Goal: Task Accomplishment & Management: Use online tool/utility

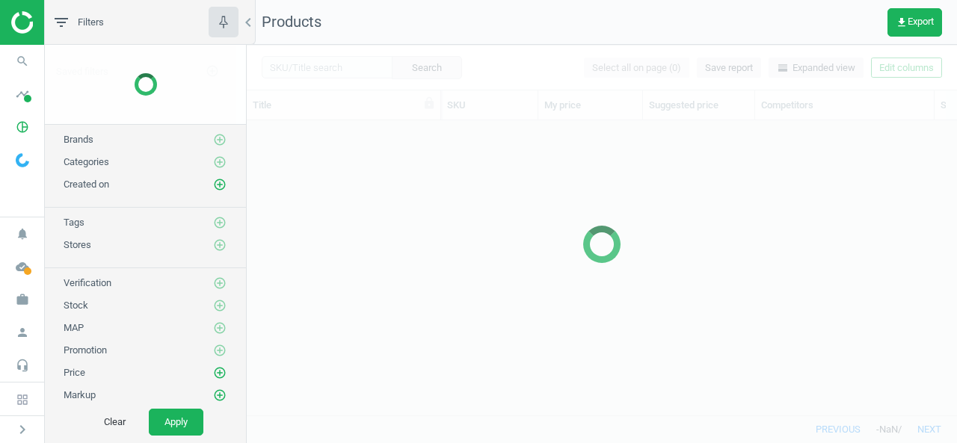
scroll to position [272, 698]
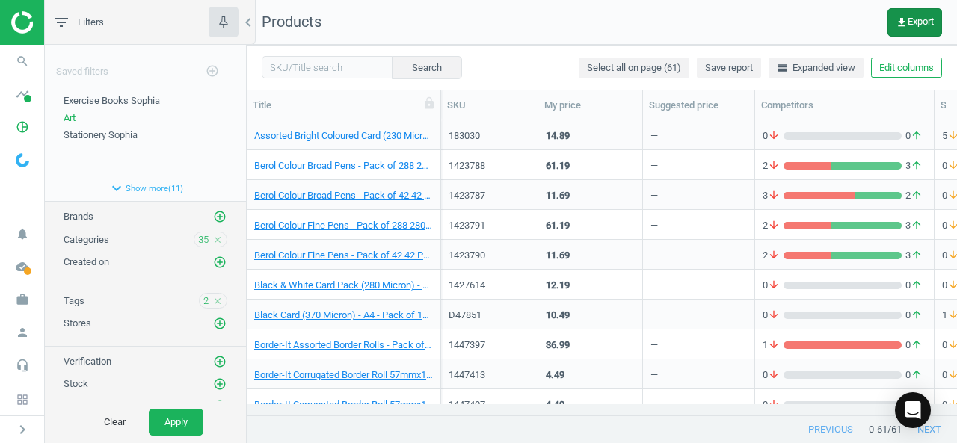
click at [909, 23] on span "get_app Export" at bounding box center [915, 22] width 38 height 12
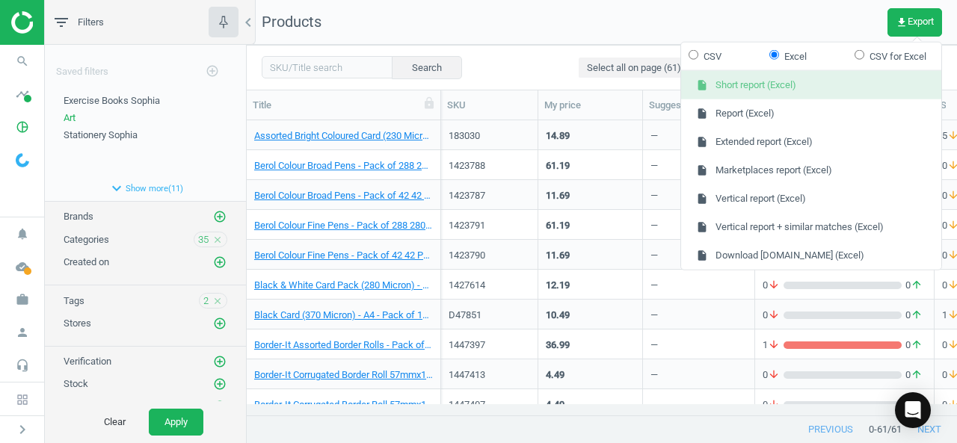
click at [739, 83] on button "insert_drive_file Short report (Excel)" at bounding box center [811, 85] width 260 height 28
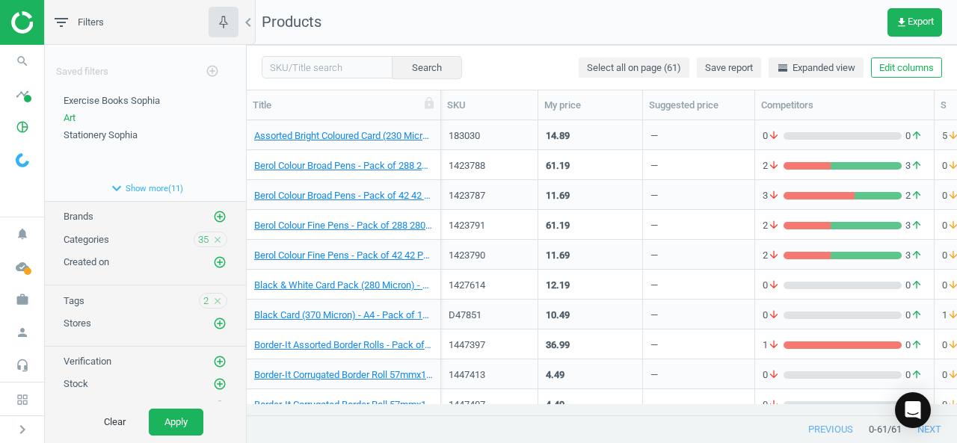
click at [844, 173] on div "2 arrow_downward 3 arrow_upward" at bounding box center [845, 168] width 164 height 19
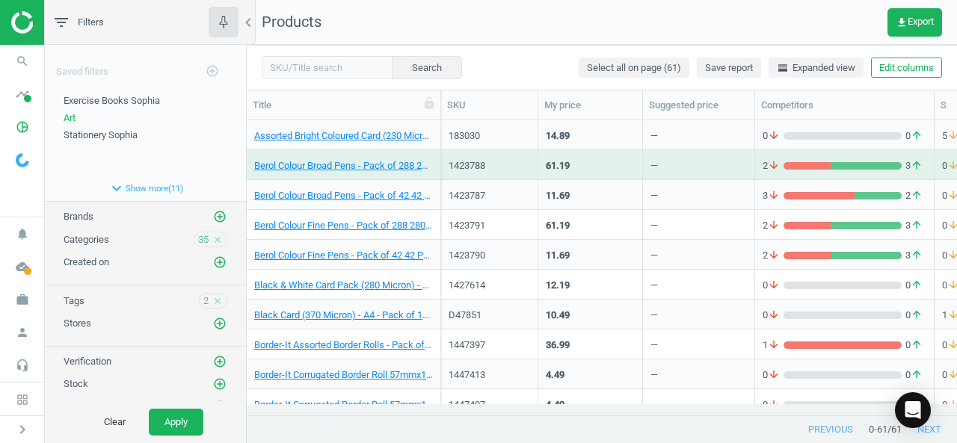
click at [844, 173] on div "2 arrow_downward 3 arrow_upward" at bounding box center [845, 168] width 164 height 19
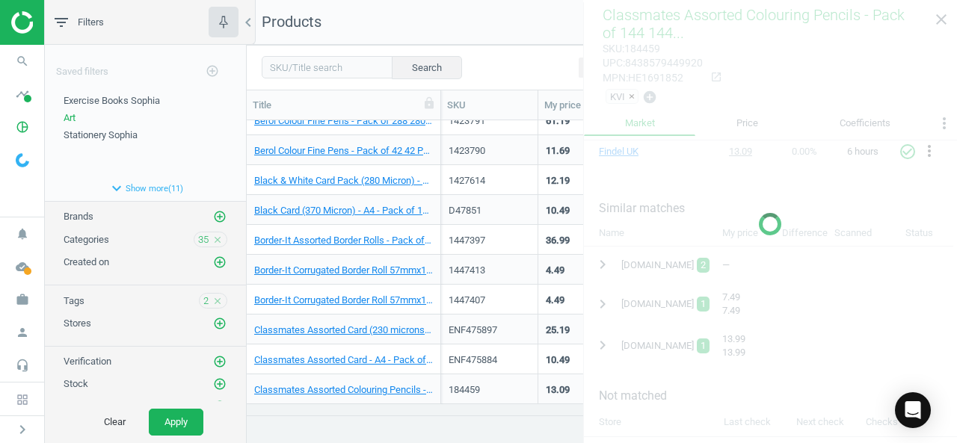
scroll to position [135, 0]
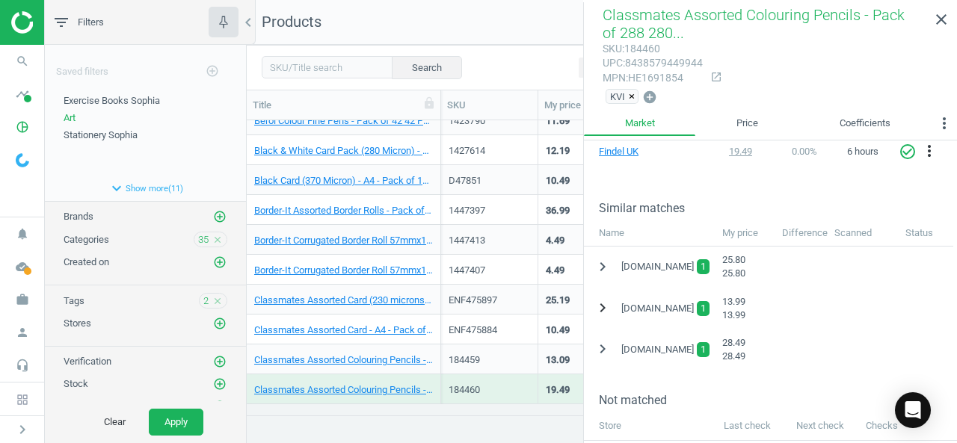
click at [597, 307] on icon "chevron_right" at bounding box center [603, 308] width 18 height 18
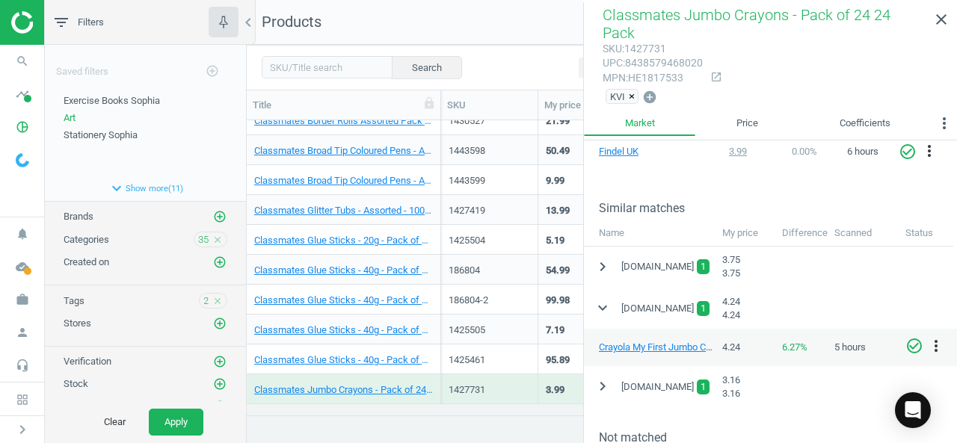
scroll to position [493, 0]
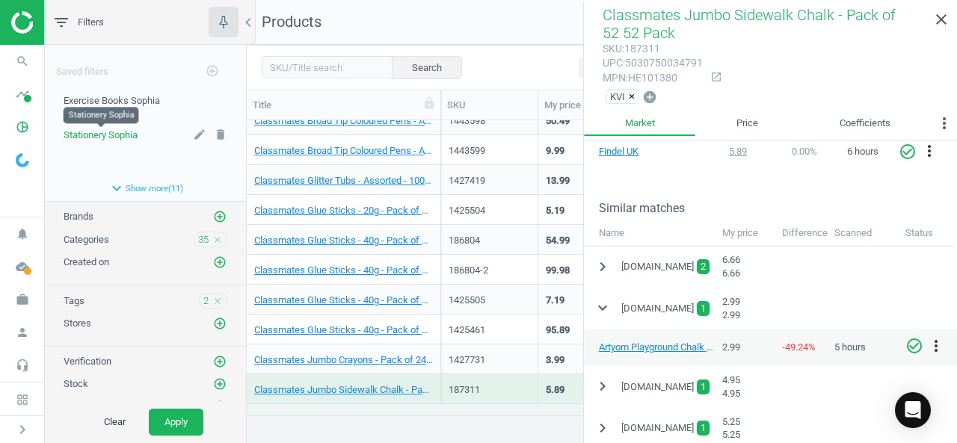
click at [127, 135] on span "Stationery Sophia" at bounding box center [101, 134] width 74 height 11
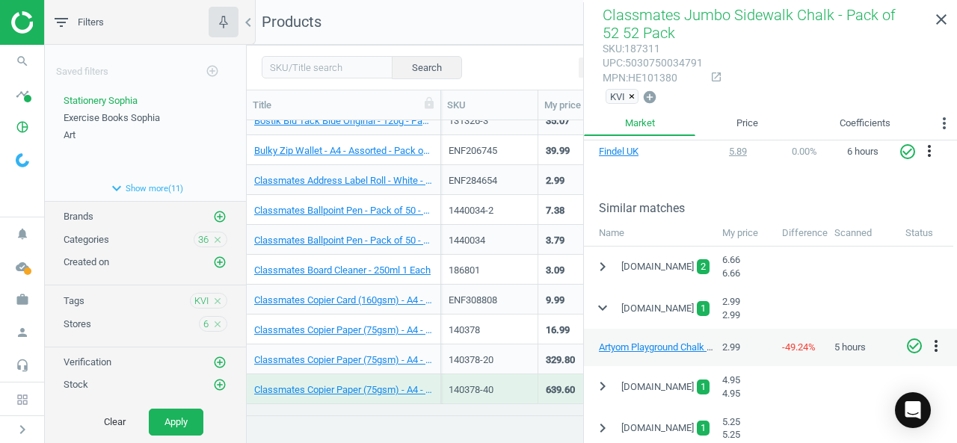
click at [497, 65] on div "Search Select all on page (73) Save report horizontal_split Expanded view Edit …" at bounding box center [602, 67] width 710 height 45
click at [940, 11] on icon "close" at bounding box center [941, 19] width 18 height 18
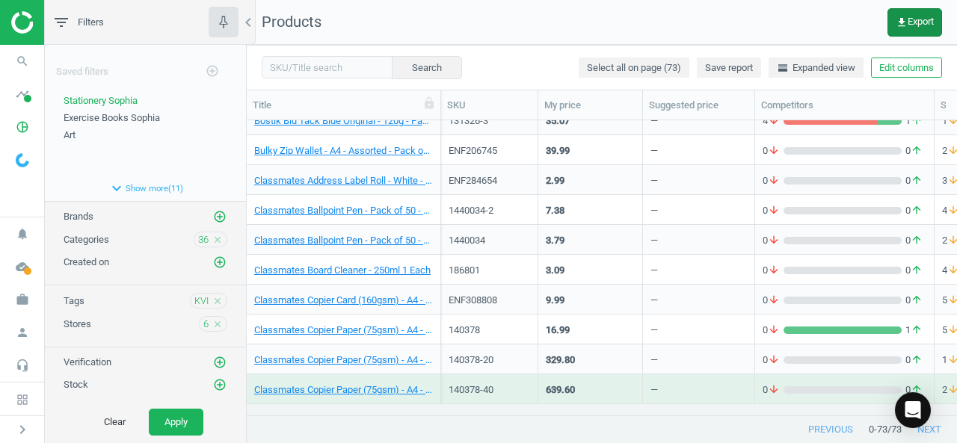
click at [906, 22] on span "get_app Export" at bounding box center [915, 22] width 38 height 12
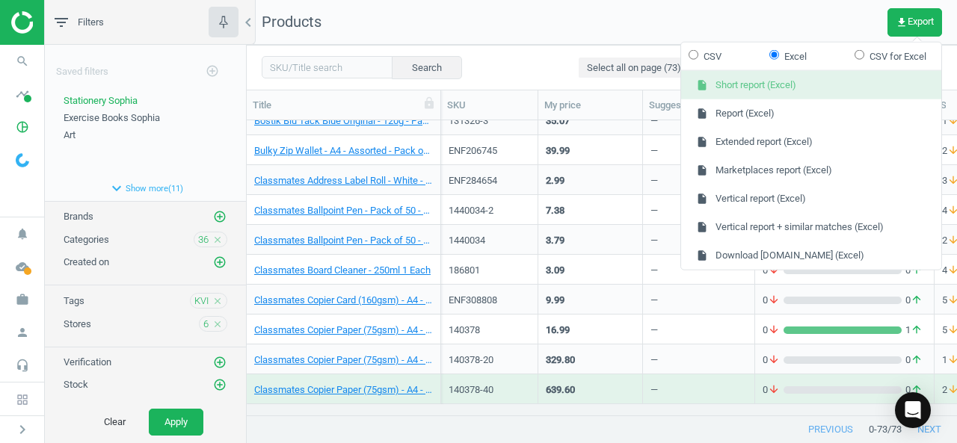
click at [760, 88] on button "insert_drive_file Short report (Excel)" at bounding box center [811, 85] width 260 height 28
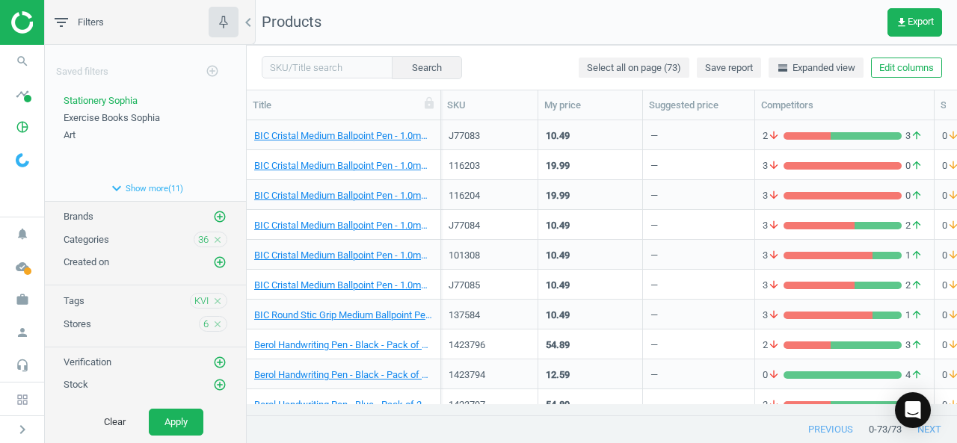
click at [795, 145] on div "2 arrow_downward 3 arrow_upward" at bounding box center [845, 138] width 164 height 19
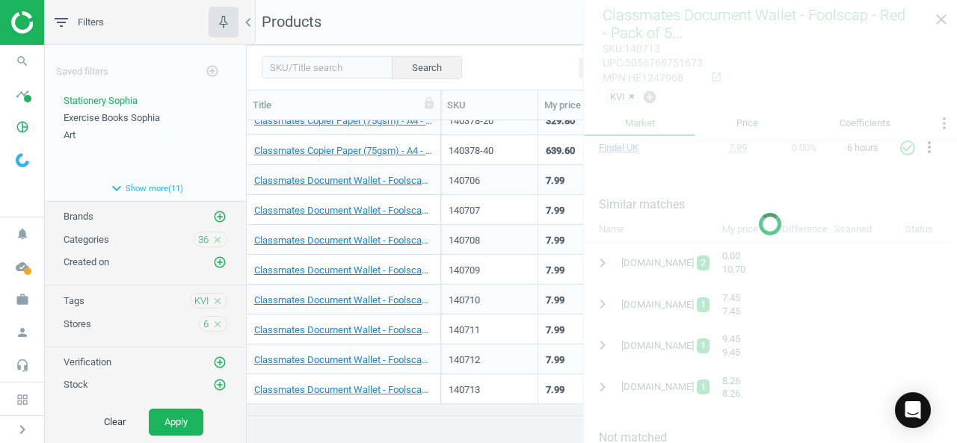
scroll to position [763, 0]
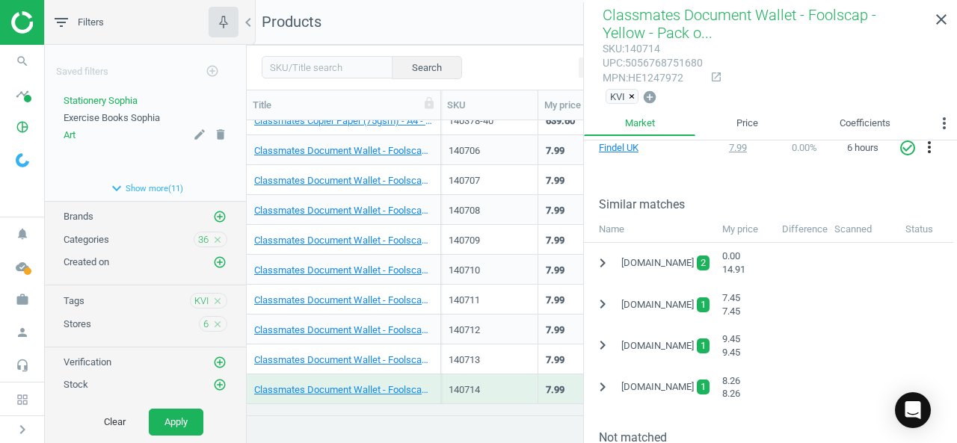
click at [78, 132] on div "Art" at bounding box center [146, 135] width 164 height 13
click at [69, 132] on span "Art" at bounding box center [70, 134] width 12 height 11
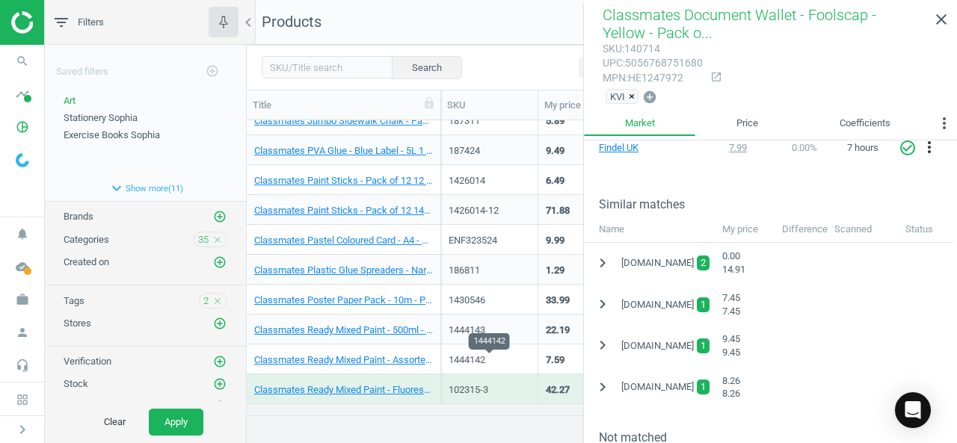
click at [522, 365] on div "1444142" at bounding box center [489, 360] width 81 height 13
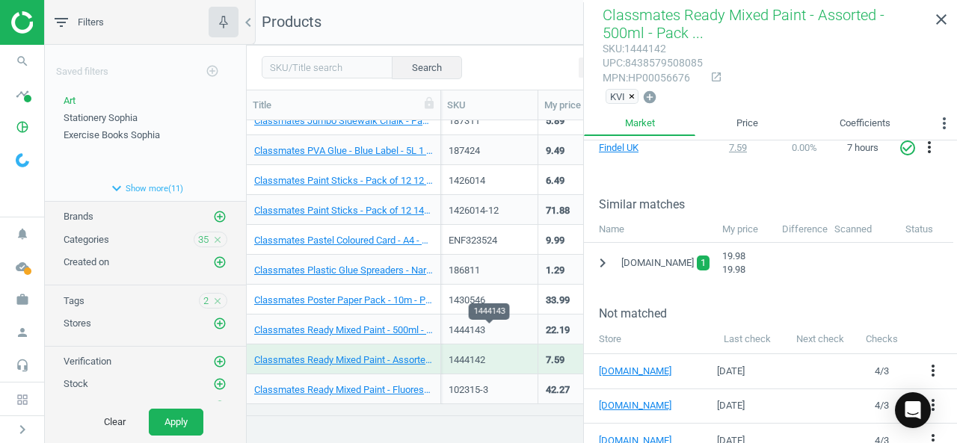
click at [517, 330] on div "1444143" at bounding box center [489, 330] width 81 height 13
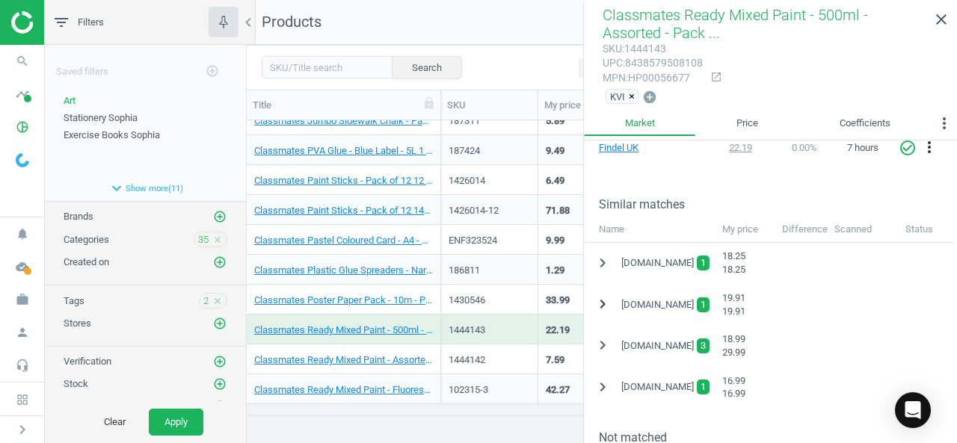
click at [602, 303] on icon "chevron_right" at bounding box center [603, 304] width 18 height 18
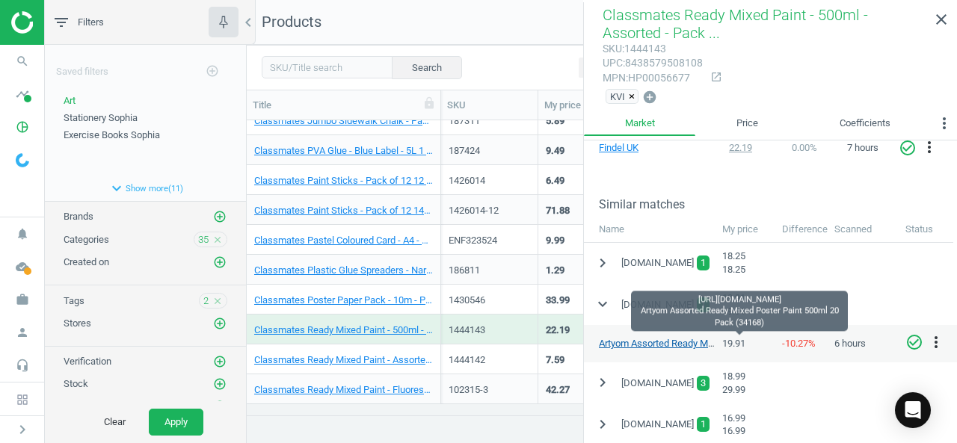
click at [656, 340] on link "Artyom Assorted Ready Mixed Poster Paint 500ml 20 Pack (34168)" at bounding box center [739, 343] width 280 height 11
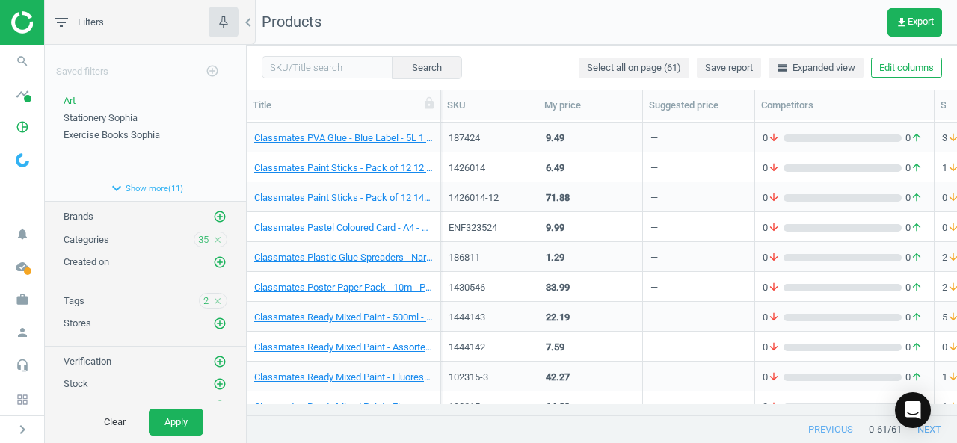
scroll to position [779, 0]
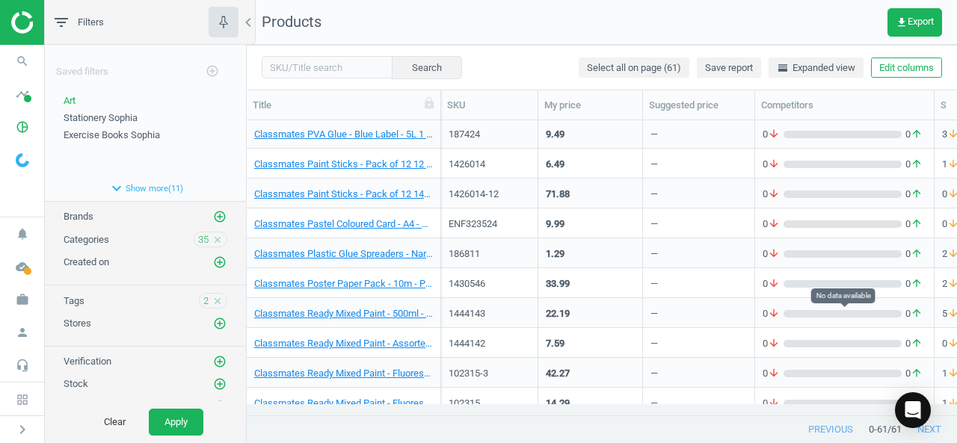
click at [822, 315] on div "grid" at bounding box center [842, 313] width 118 height 7
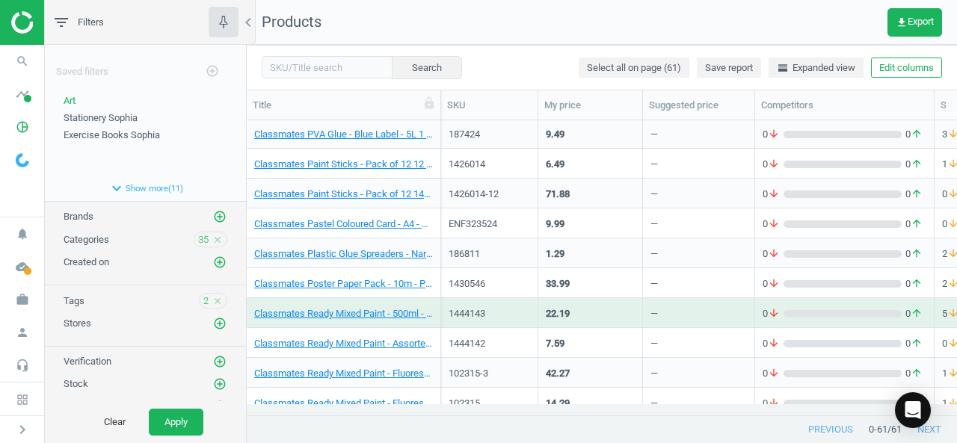
click at [822, 315] on div "grid" at bounding box center [842, 313] width 118 height 7
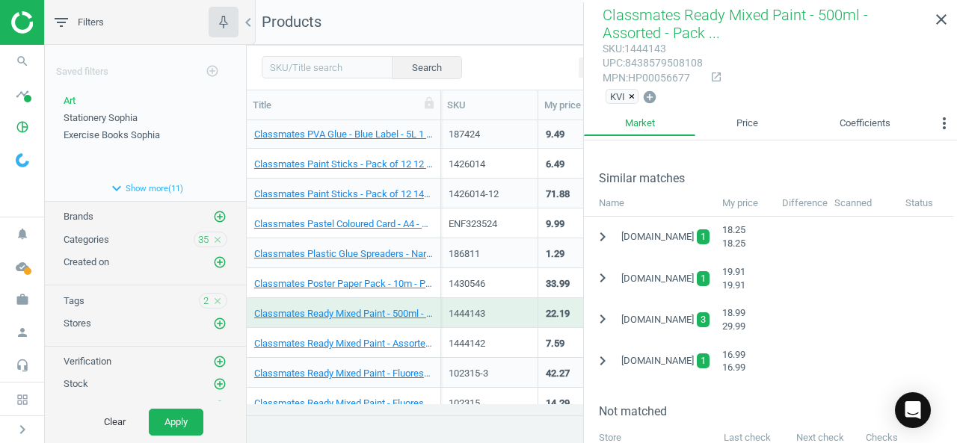
scroll to position [333, 0]
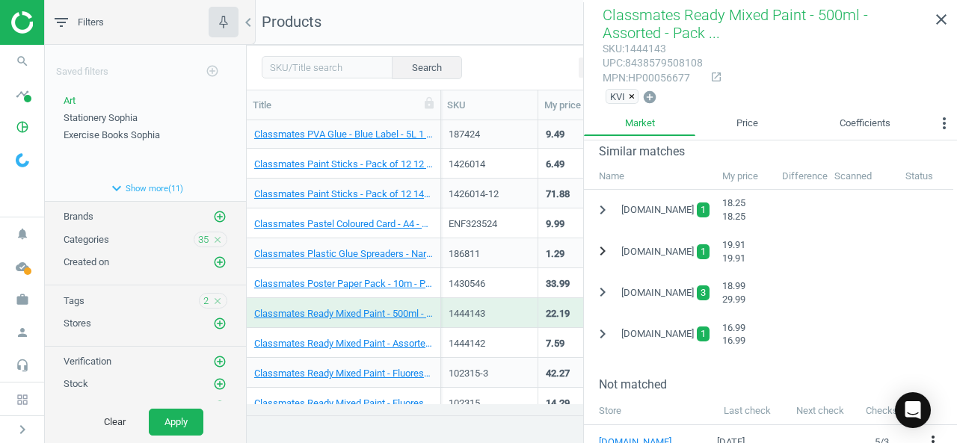
click at [603, 247] on icon "chevron_right" at bounding box center [603, 251] width 18 height 18
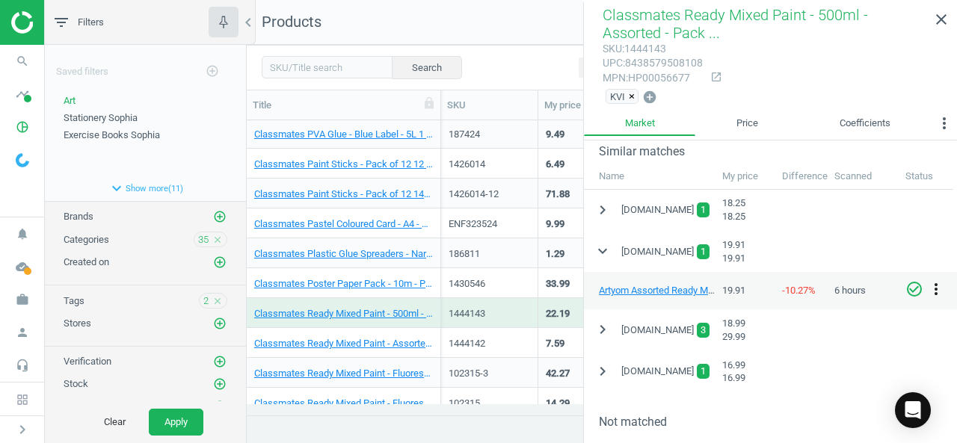
click at [936, 286] on icon "more_vert" at bounding box center [936, 289] width 18 height 18
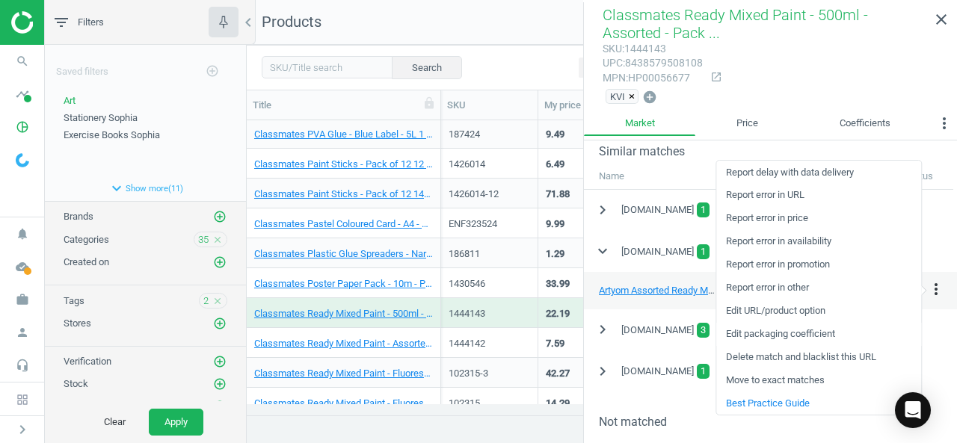
click at [786, 332] on link "Edit packaging coefficient" at bounding box center [818, 334] width 205 height 23
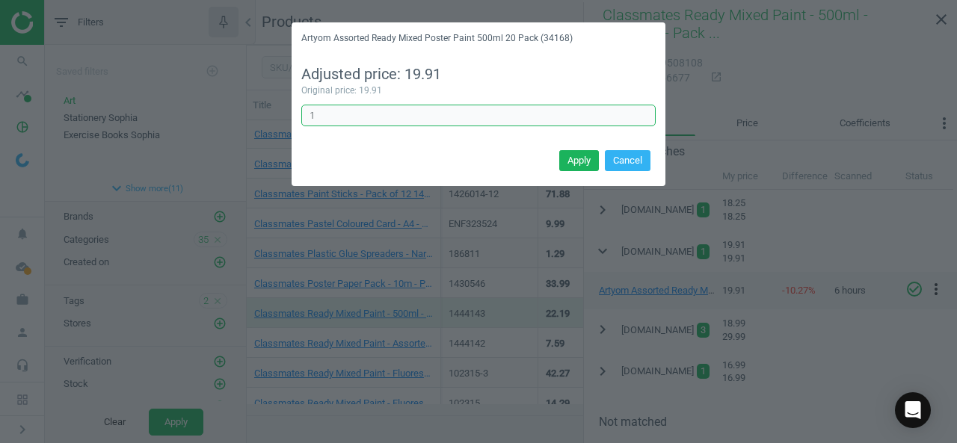
click at [498, 113] on input "1" at bounding box center [478, 116] width 354 height 22
type input "1"
type input "3.2"
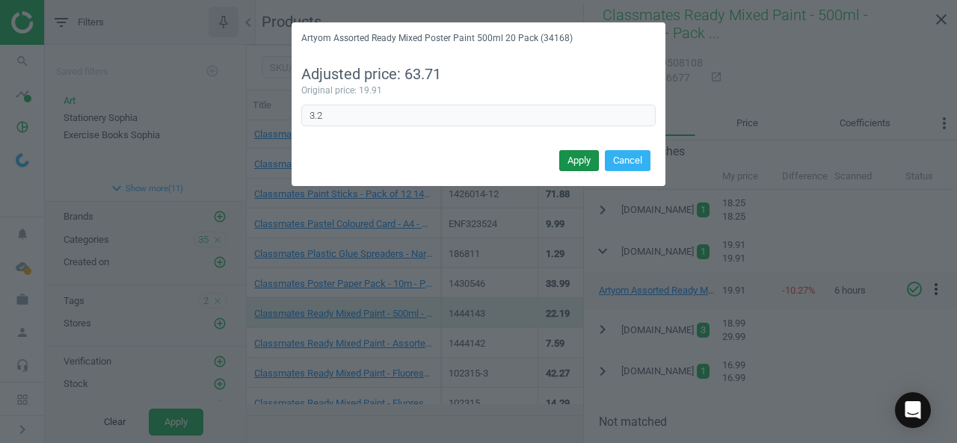
click at [582, 161] on button "Apply" at bounding box center [579, 160] width 40 height 21
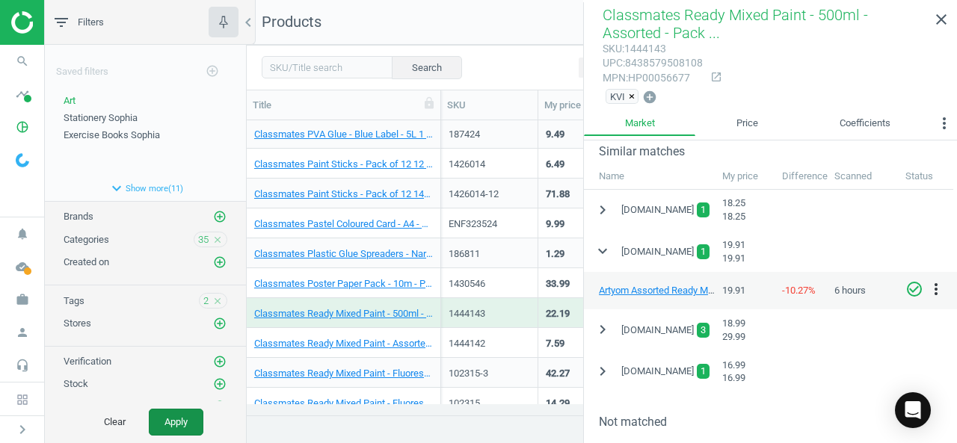
click at [161, 421] on button "Apply" at bounding box center [176, 422] width 55 height 27
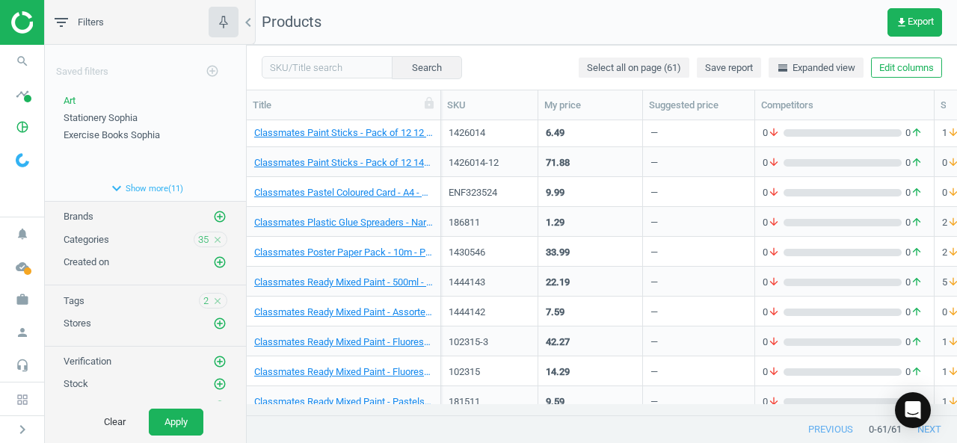
scroll to position [818, 0]
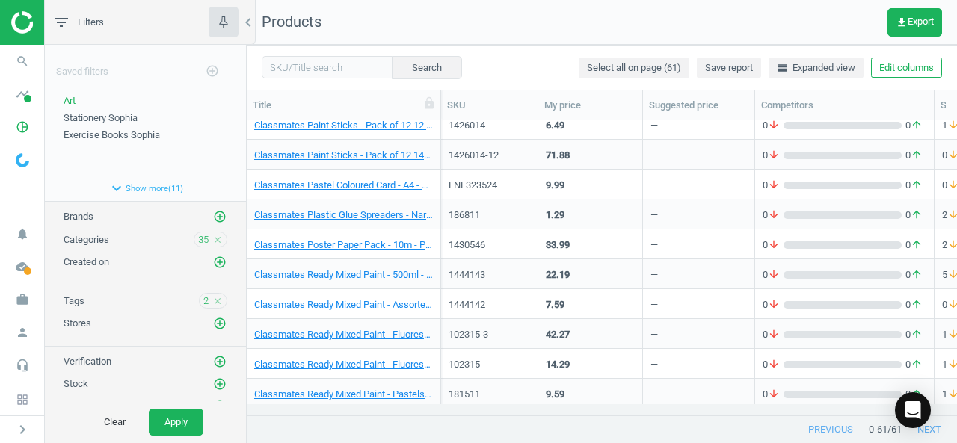
click at [635, 273] on div "22.19" at bounding box center [590, 274] width 105 height 30
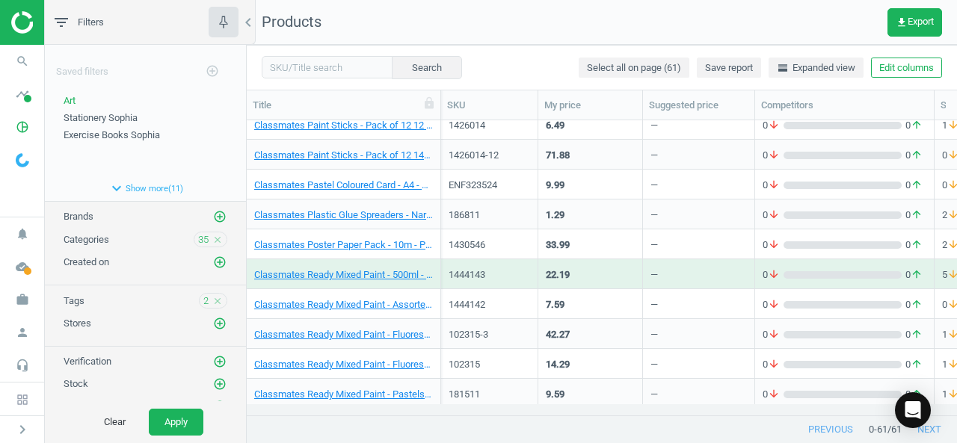
click at [635, 273] on div "22.19" at bounding box center [590, 274] width 105 height 30
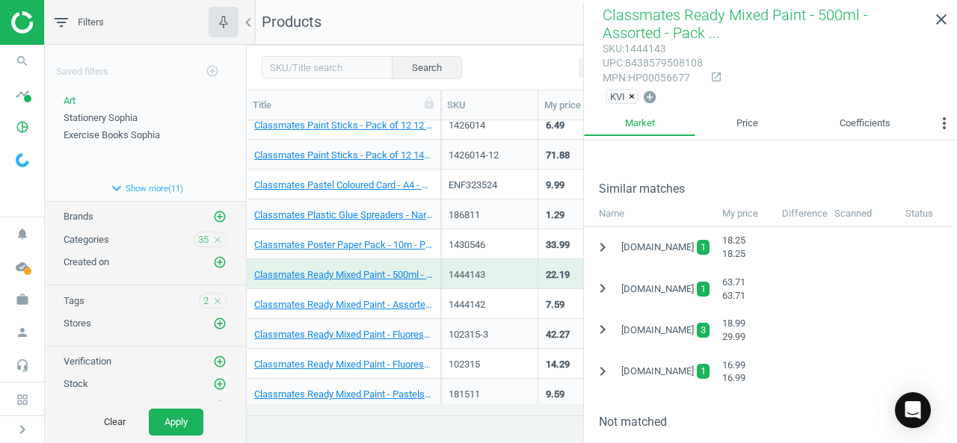
scroll to position [298, 0]
click at [599, 286] on icon "chevron_right" at bounding box center [603, 287] width 18 height 18
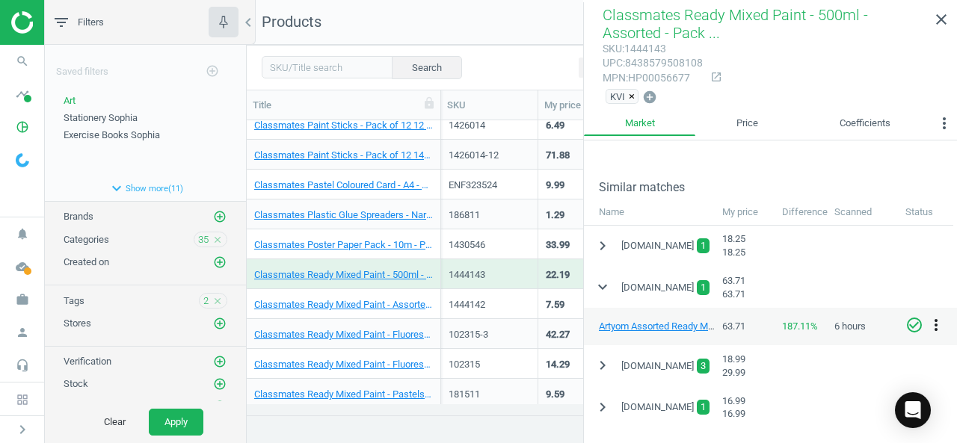
click at [934, 324] on icon "more_vert" at bounding box center [936, 325] width 18 height 18
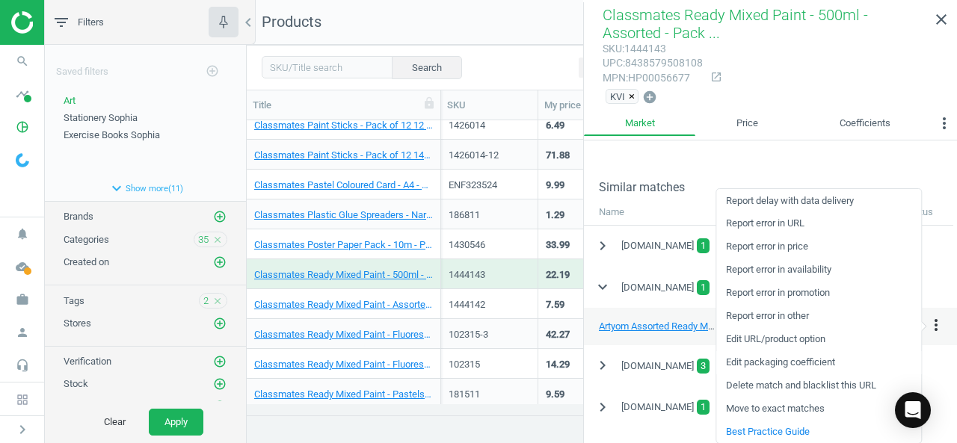
click at [792, 365] on link "Edit packaging coefficient" at bounding box center [818, 362] width 205 height 23
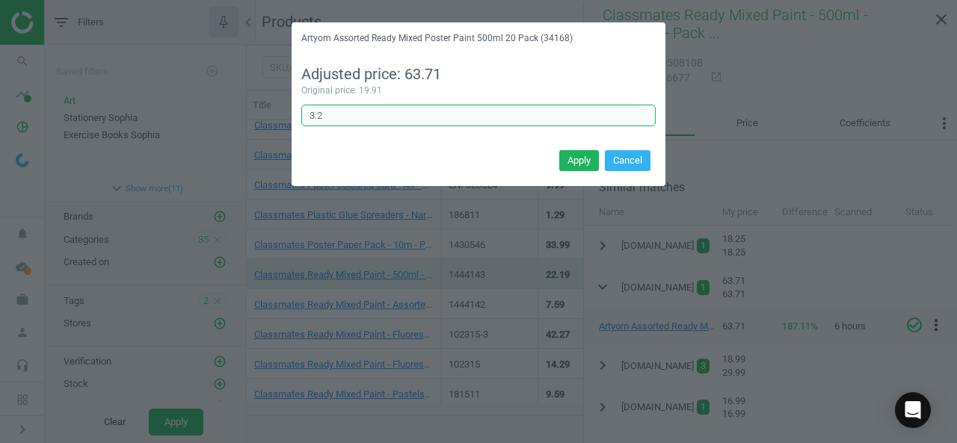
drag, startPoint x: 383, startPoint y: 115, endPoint x: 213, endPoint y: 99, distance: 170.4
click at [213, 99] on div "Artyom Assorted Ready Mixed Poster Paint 500ml 20 Pack (34168) Adjusted price: …" at bounding box center [478, 221] width 957 height 443
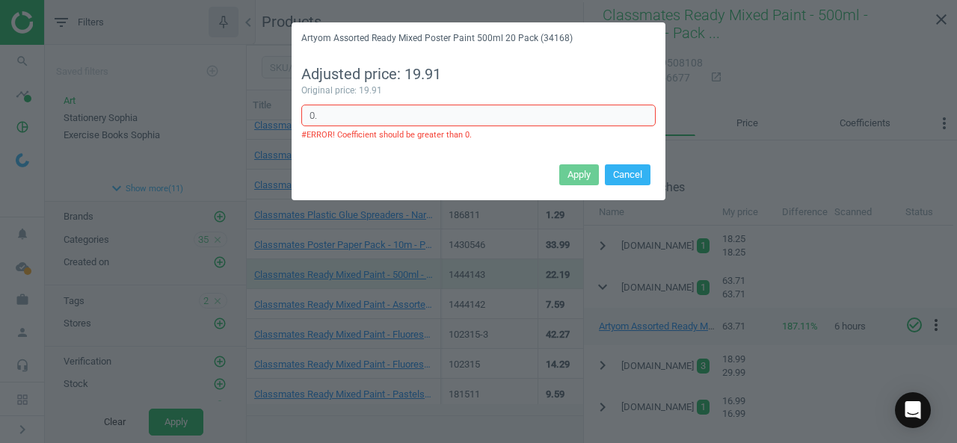
type input "0"
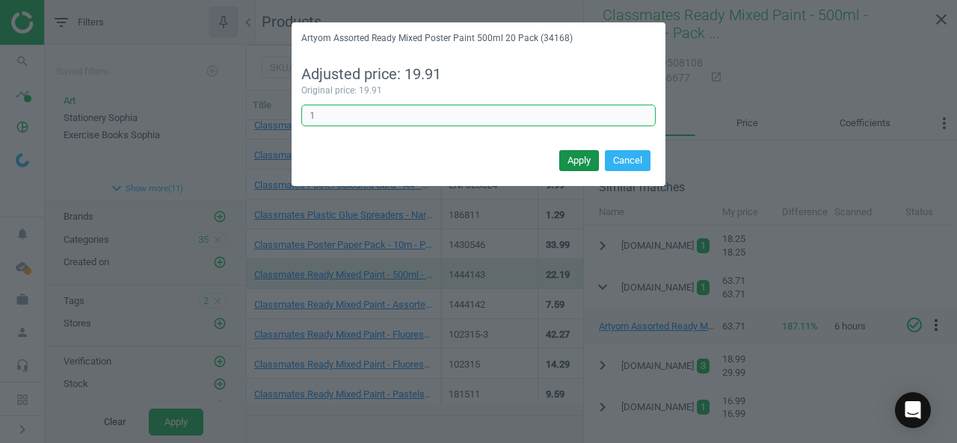
type input "1"
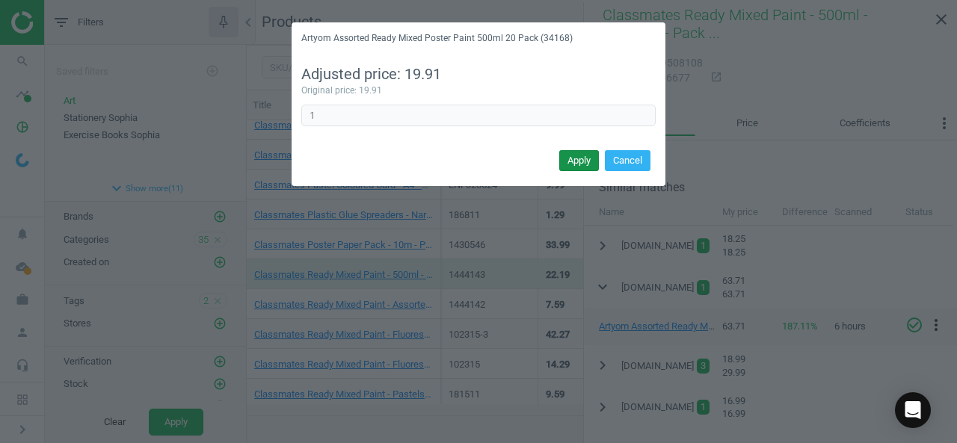
click at [564, 163] on button "Apply" at bounding box center [579, 160] width 40 height 21
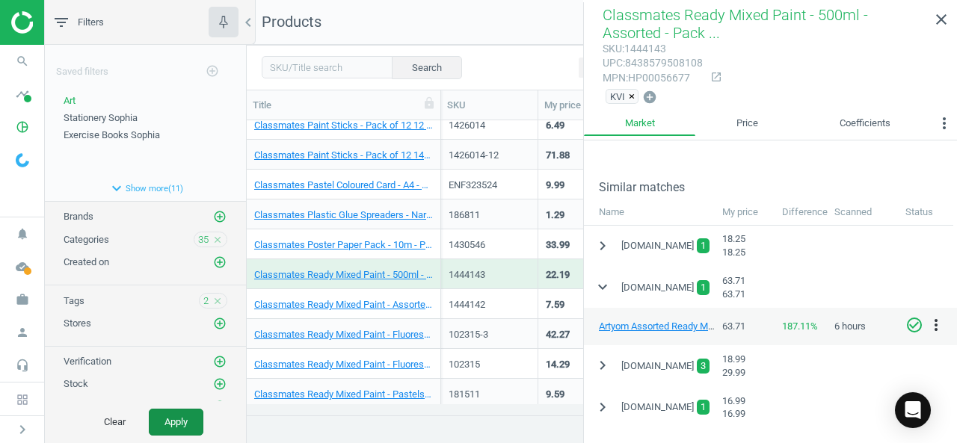
click at [172, 410] on button "Apply" at bounding box center [176, 422] width 55 height 27
click at [185, 424] on button "Apply" at bounding box center [176, 422] width 55 height 27
click at [161, 429] on button "Apply" at bounding box center [176, 422] width 55 height 27
click at [173, 417] on button "Apply" at bounding box center [176, 422] width 55 height 27
click at [932, 322] on icon "more_vert" at bounding box center [936, 325] width 18 height 18
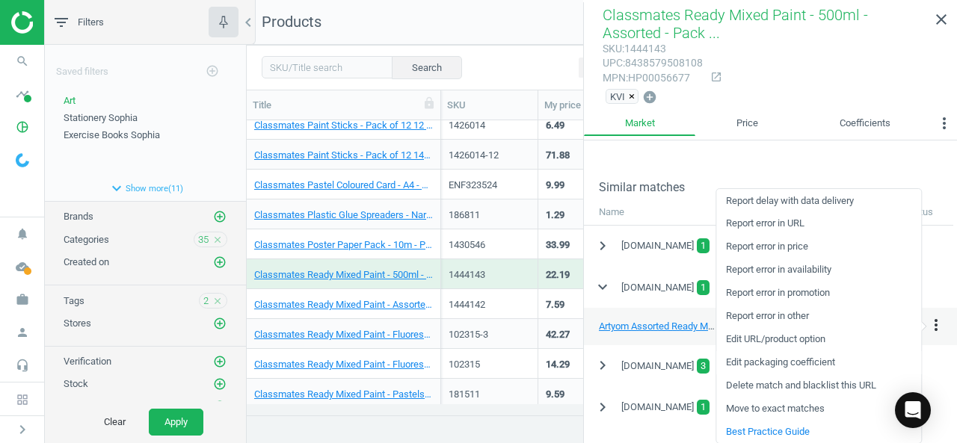
click at [800, 359] on link "Edit packaging coefficient" at bounding box center [818, 362] width 205 height 23
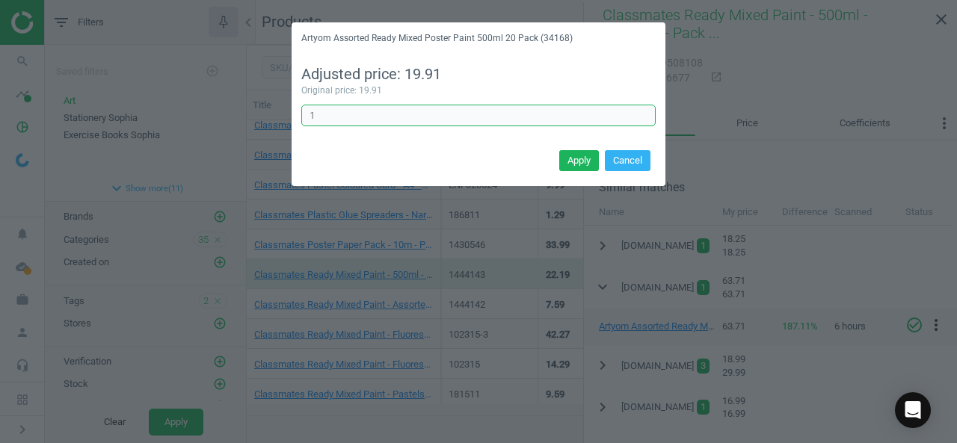
drag, startPoint x: 354, startPoint y: 109, endPoint x: 248, endPoint y: 114, distance: 106.3
click at [248, 114] on div "Artyom Assorted Ready Mixed Poster Paint 500ml 20 Pack (34168) Adjusted price: …" at bounding box center [478, 221] width 957 height 443
click at [410, 114] on input "0.4" at bounding box center [478, 116] width 354 height 22
type input "0.32"
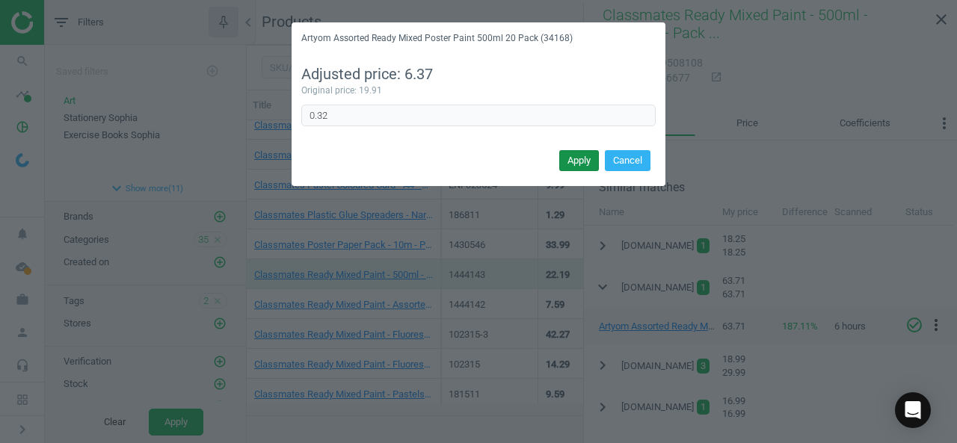
click at [579, 159] on button "Apply" at bounding box center [579, 160] width 40 height 21
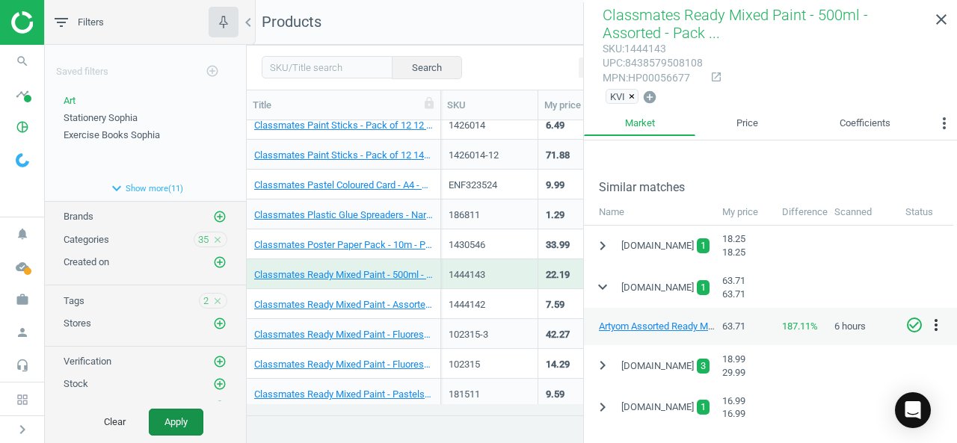
click at [181, 416] on button "Apply" at bounding box center [176, 422] width 55 height 27
click at [175, 431] on button "Apply" at bounding box center [176, 422] width 55 height 27
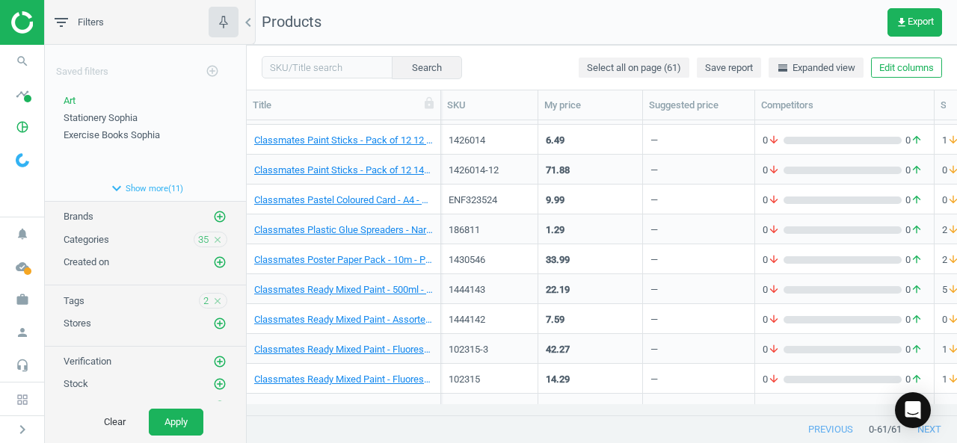
scroll to position [825, 0]
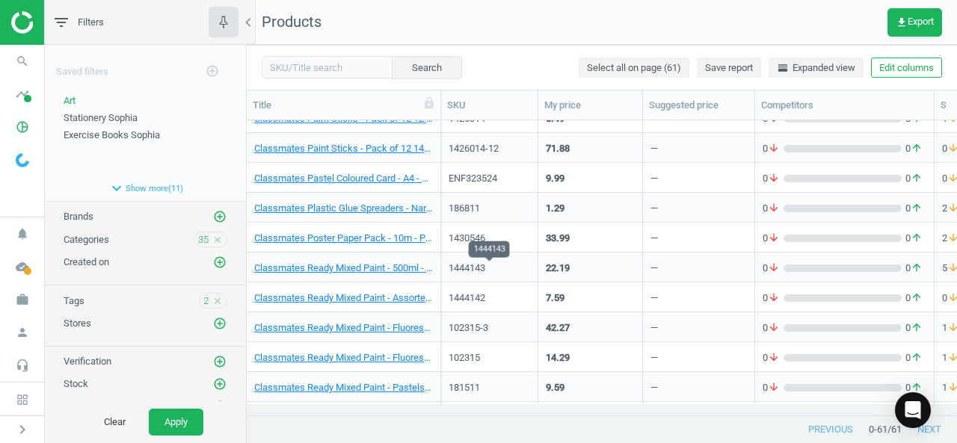
click at [522, 268] on div "1444143" at bounding box center [489, 268] width 81 height 13
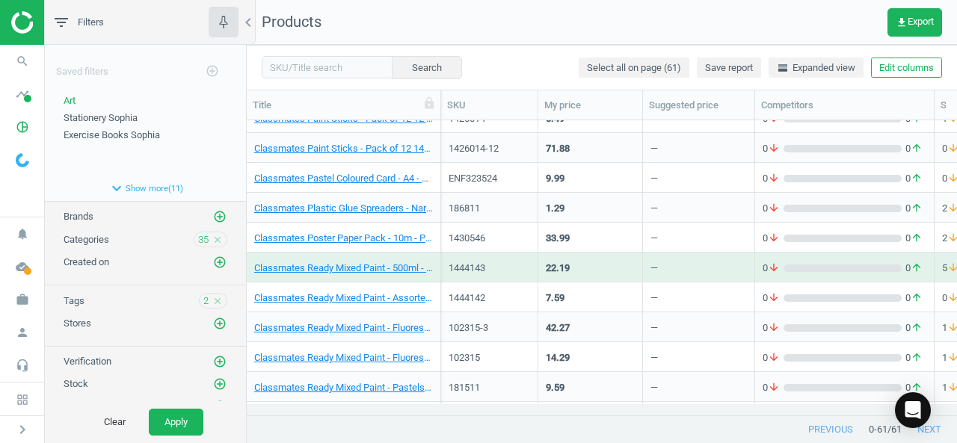
click at [869, 276] on div "0 arrow_downward 0 arrow_upward" at bounding box center [845, 271] width 164 height 19
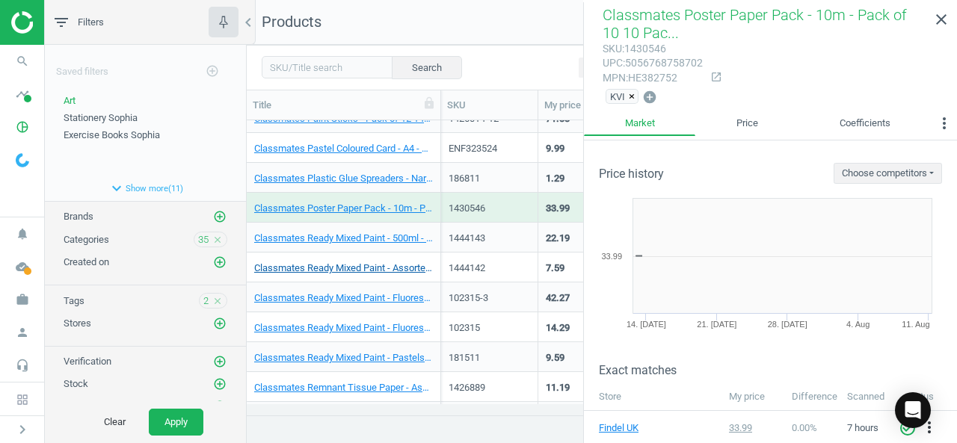
scroll to position [884, 0]
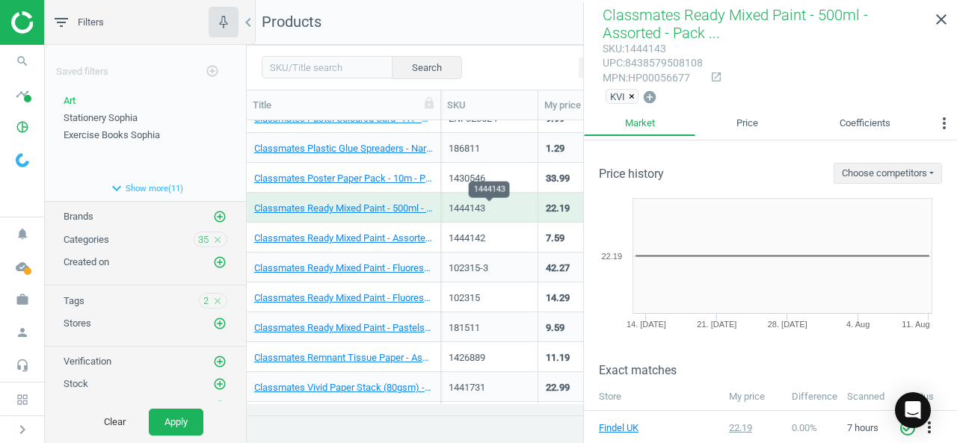
click at [513, 204] on div "1444143" at bounding box center [489, 208] width 81 height 13
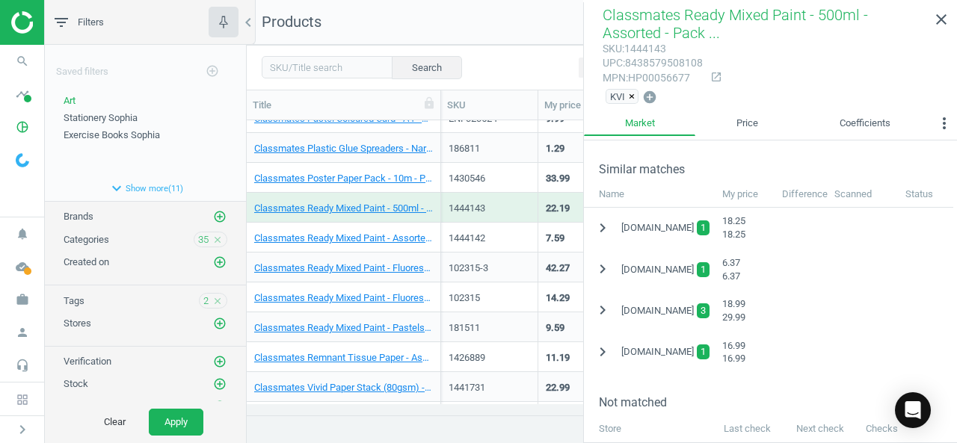
scroll to position [321, 0]
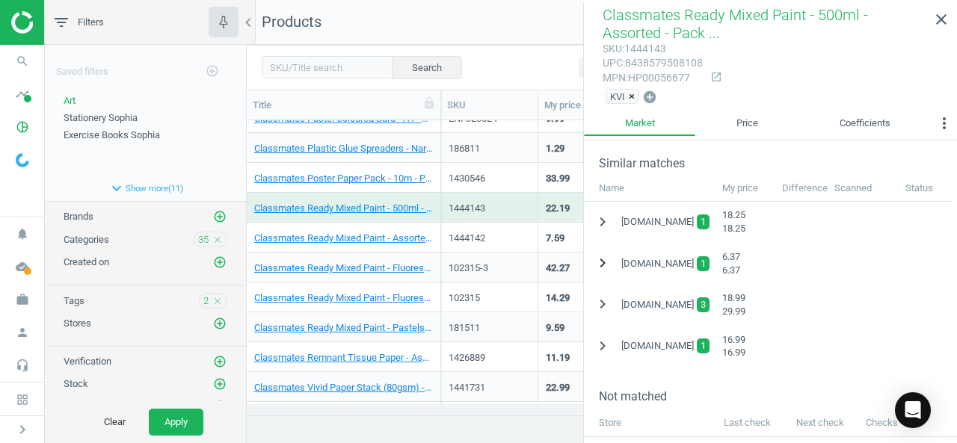
click at [600, 254] on icon "chevron_right" at bounding box center [603, 263] width 18 height 18
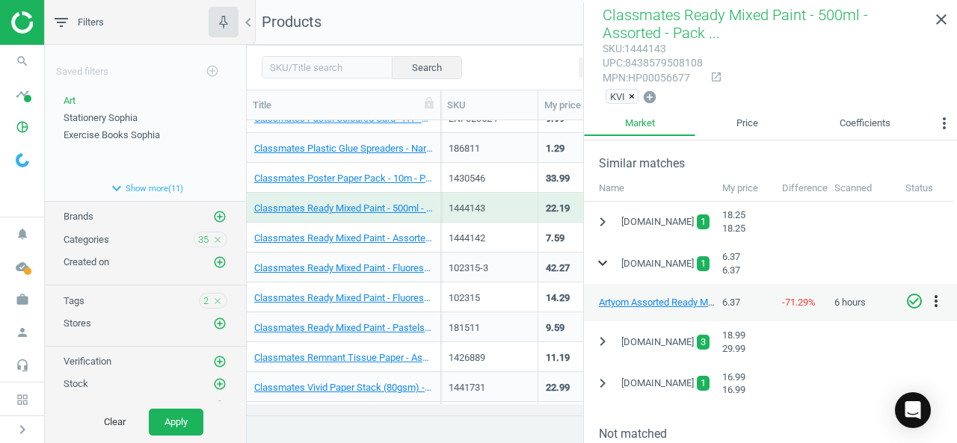
click at [602, 262] on icon "expand_more" at bounding box center [603, 263] width 18 height 18
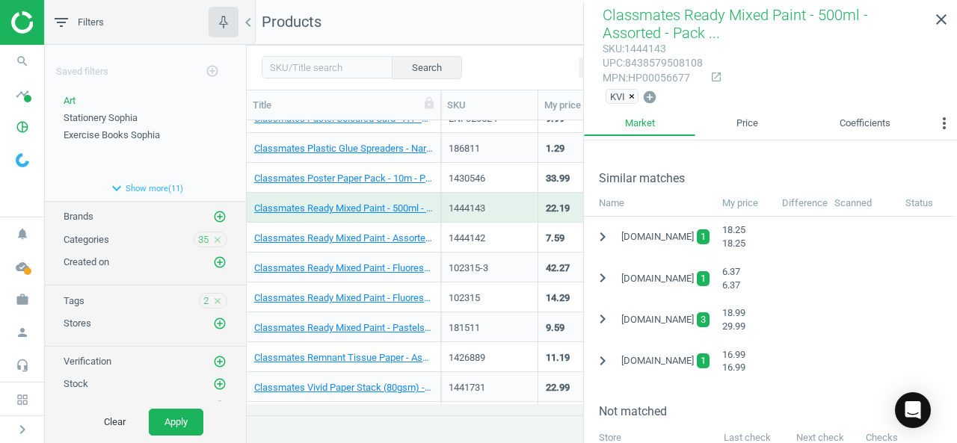
scroll to position [302, 0]
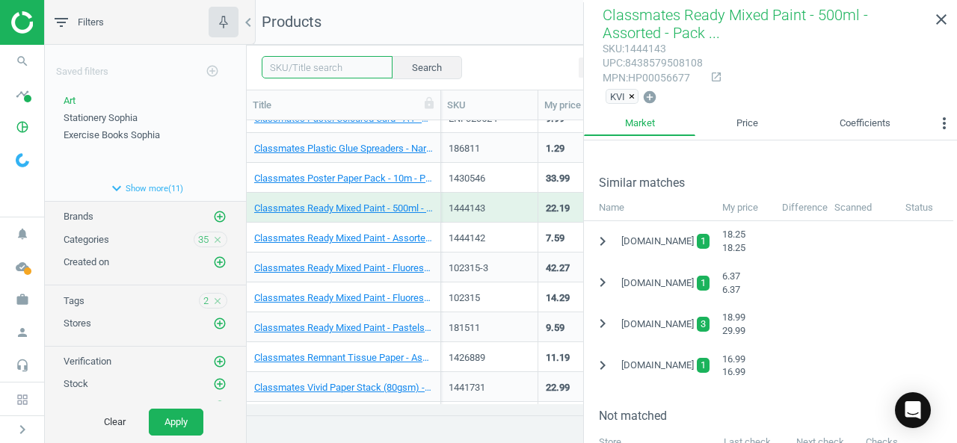
click at [359, 62] on input "text" at bounding box center [327, 67] width 131 height 22
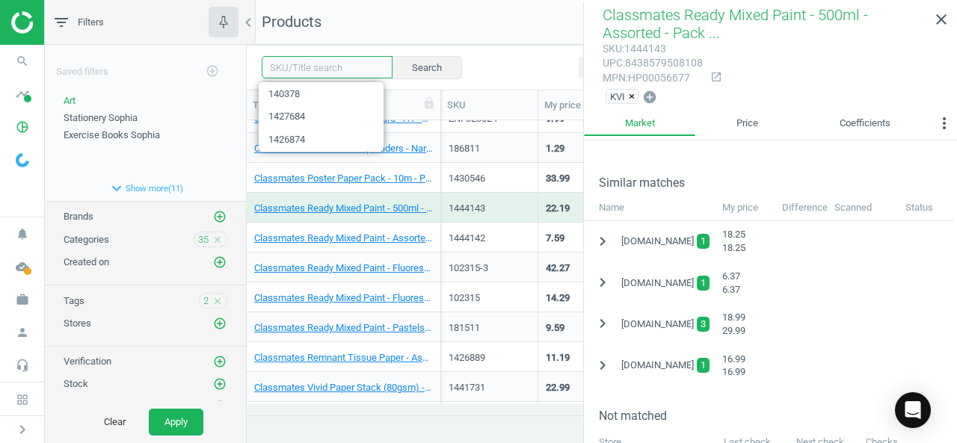
paste input "1427731"
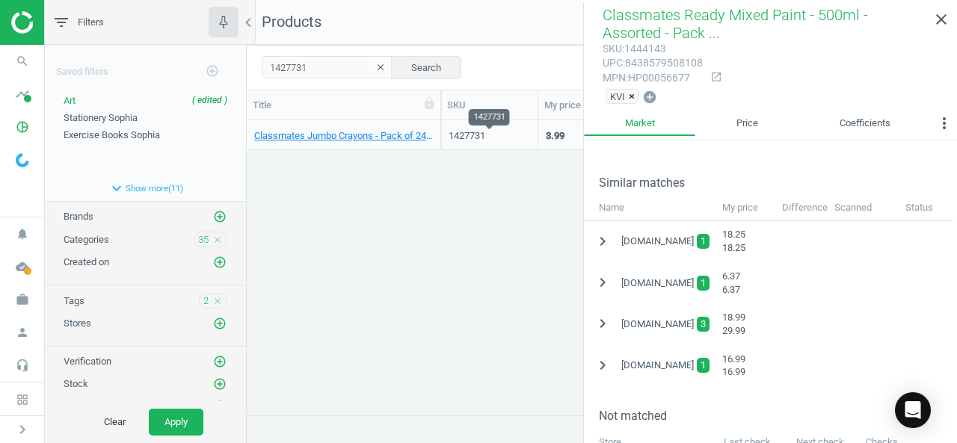
click at [517, 135] on div "1427731" at bounding box center [489, 135] width 81 height 13
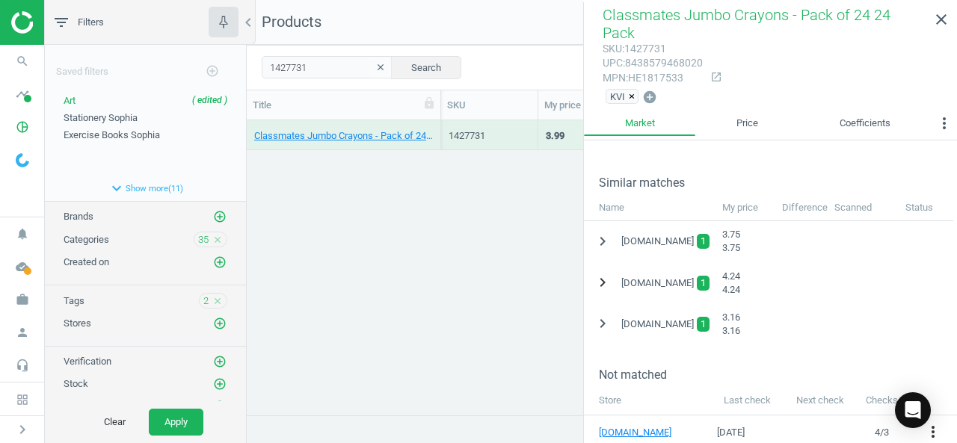
click at [601, 274] on icon "chevron_right" at bounding box center [603, 283] width 18 height 18
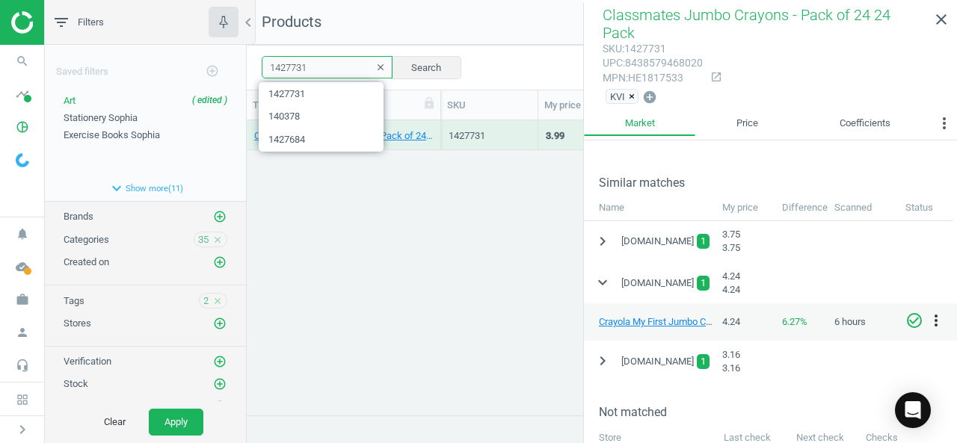
drag, startPoint x: 330, startPoint y: 73, endPoint x: 134, endPoint y: 71, distance: 196.6
click at [134, 71] on div "filter_list Filters chevron_left Saved filters add_circle_outline Art ( edited …" at bounding box center [501, 221] width 912 height 443
paste input "ENF342673"
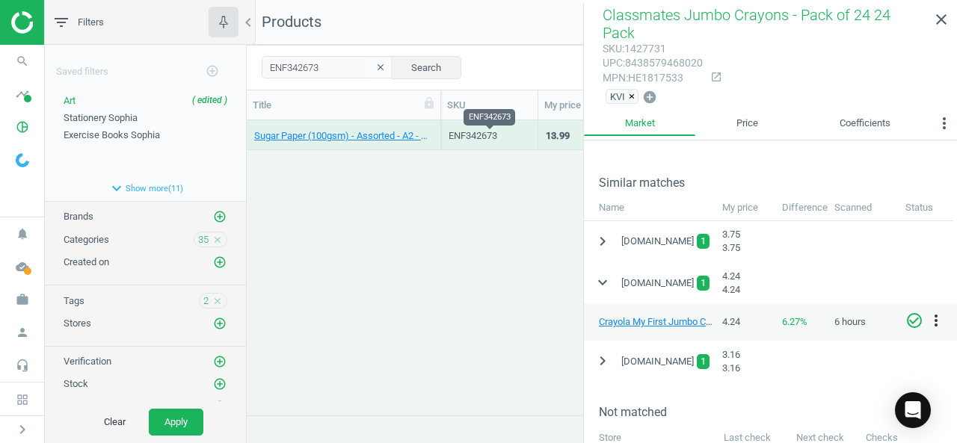
click at [517, 134] on div "ENF342673" at bounding box center [489, 135] width 81 height 13
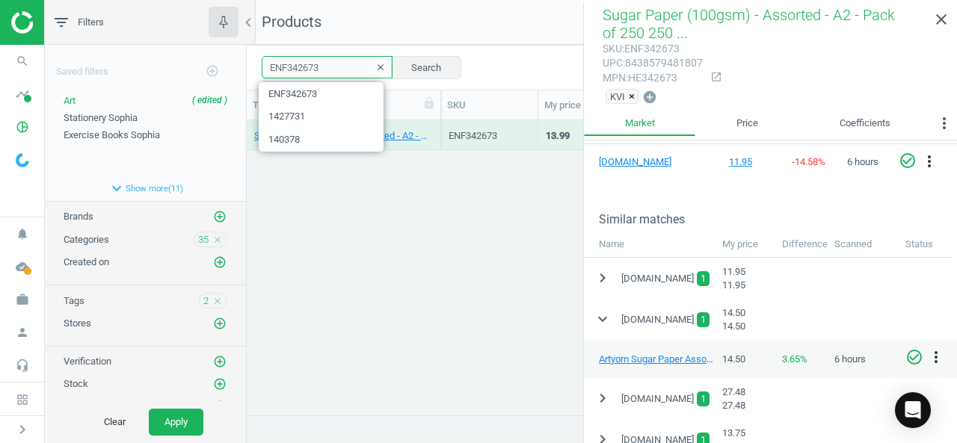
drag, startPoint x: 330, startPoint y: 74, endPoint x: 188, endPoint y: 56, distance: 143.2
click at [188, 56] on div "filter_list Filters chevron_left Saved filters add_circle_outline Art ( edited …" at bounding box center [501, 221] width 912 height 443
paste input "102315-"
type input "102315"
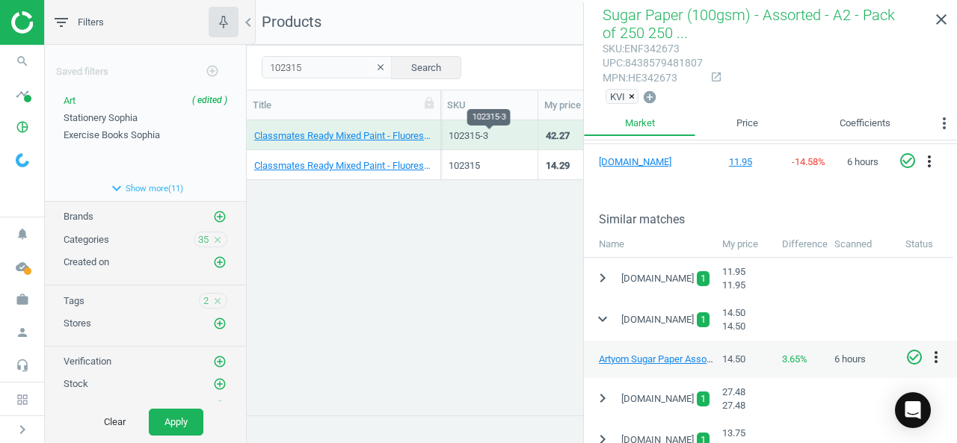
click at [518, 131] on div "102315-3" at bounding box center [489, 135] width 81 height 13
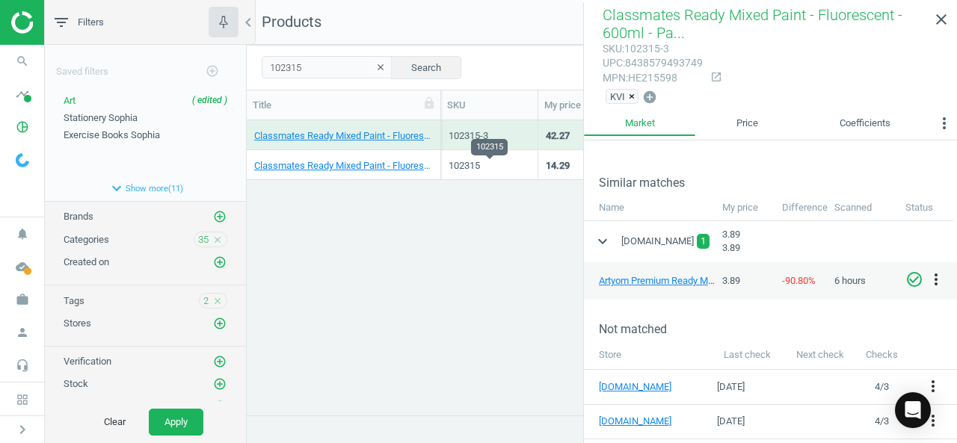
click at [515, 164] on div "102315" at bounding box center [489, 165] width 81 height 13
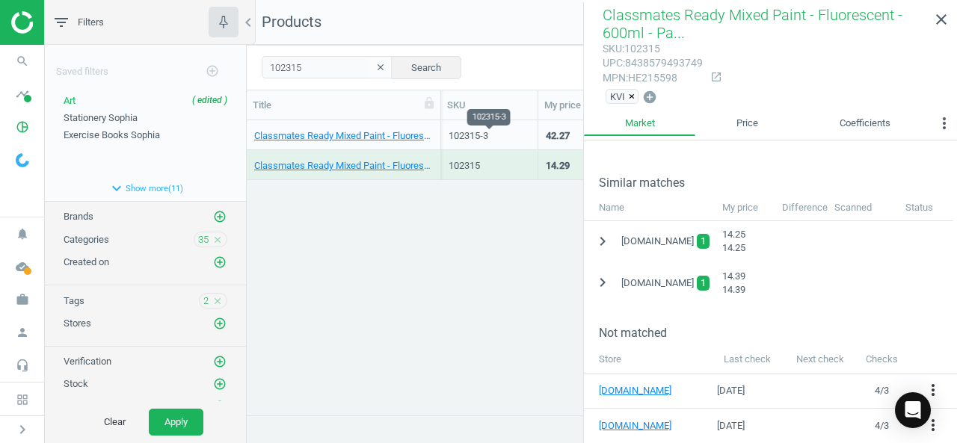
click at [499, 138] on div "102315-3" at bounding box center [489, 135] width 81 height 13
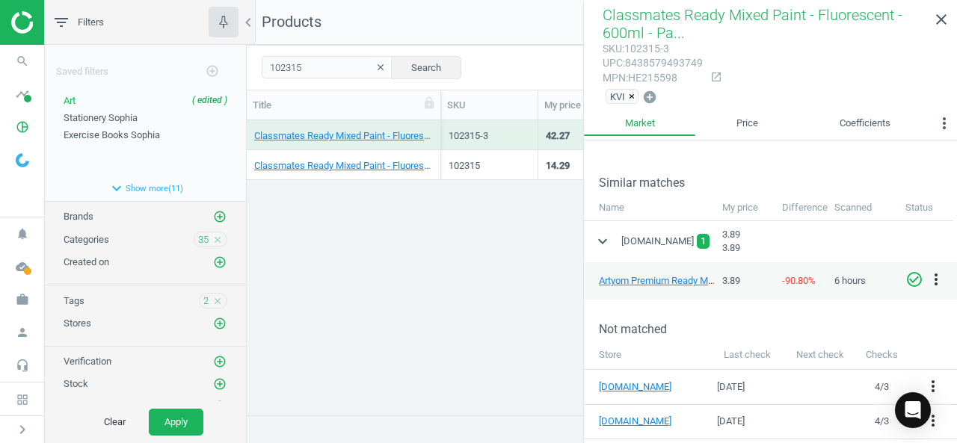
click at [531, 344] on div "Classmates Ready Mixed Paint - Fluorescent - 600ml - Pack of 6 18 Pack 102315-3…" at bounding box center [602, 262] width 710 height 284
